Goal: Information Seeking & Learning: Compare options

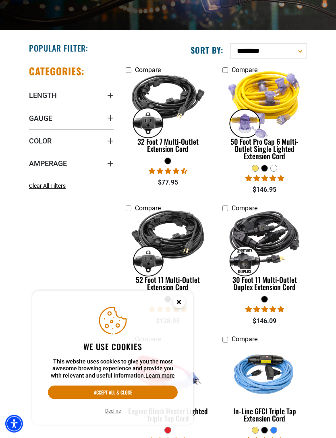
scroll to position [131, 0]
click at [189, 128] on img at bounding box center [167, 103] width 85 height 77
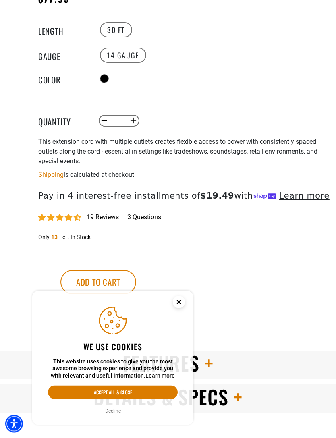
scroll to position [465, 0]
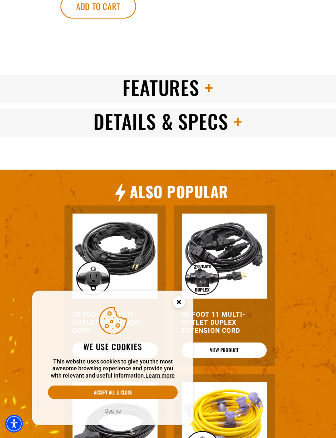
click at [39, 100] on h2 "Features" at bounding box center [168, 87] width 336 height 25
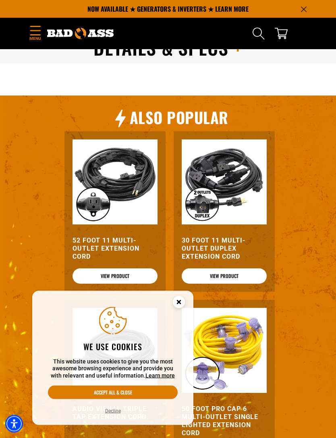
scroll to position [815, 0]
click at [0, 0] on div at bounding box center [0, 0] width 0 height 0
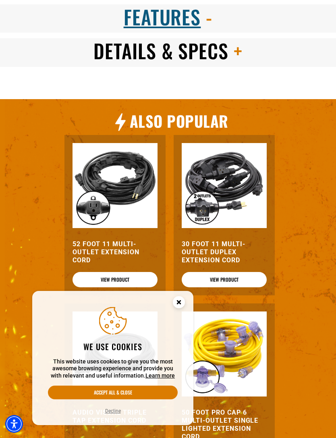
scroll to position [811, 0]
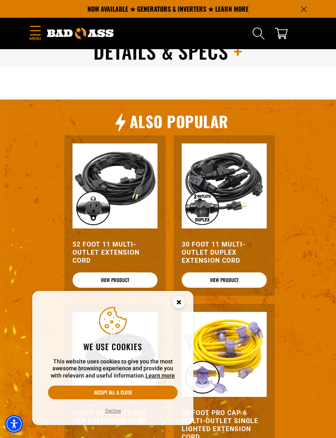
click at [181, 315] on icon "Close this option" at bounding box center [179, 303] width 24 height 24
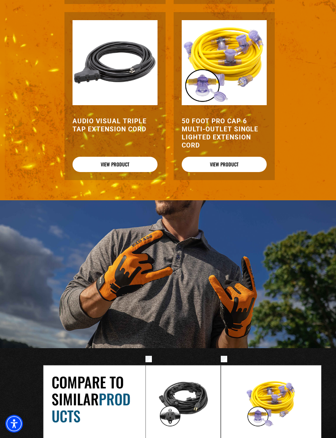
scroll to position [1108, 0]
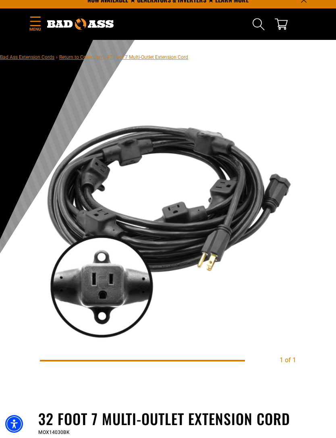
scroll to position [0, 0]
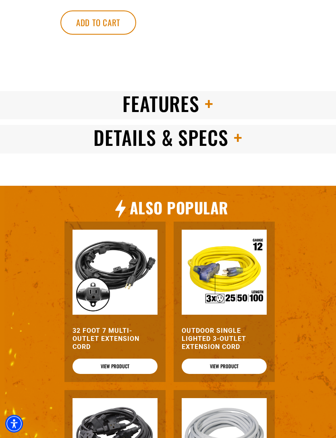
scroll to position [718, 0]
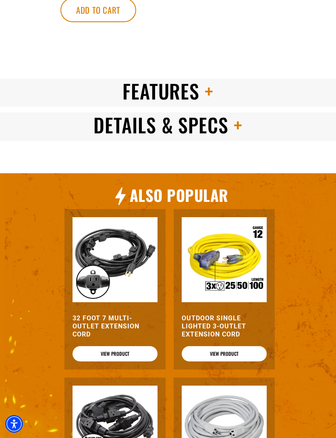
click at [43, 130] on h2 "Details & Specs" at bounding box center [168, 124] width 336 height 25
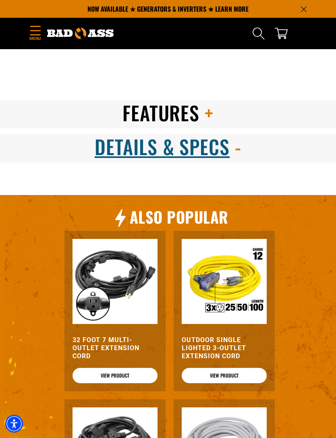
click at [43, 113] on h2 "Features" at bounding box center [168, 113] width 336 height 25
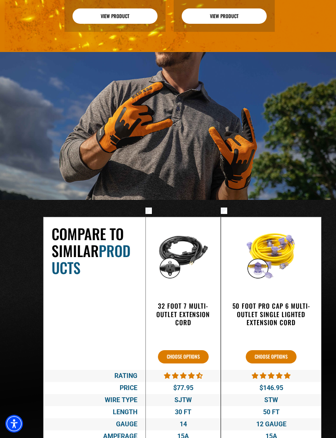
scroll to position [1224, 0]
